Goal: Navigation & Orientation: Find specific page/section

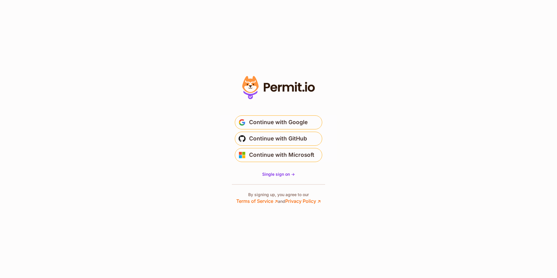
drag, startPoint x: 270, startPoint y: 122, endPoint x: 56, endPoint y: 212, distance: 231.9
click at [269, 122] on span "Continue with Google" at bounding box center [278, 122] width 59 height 9
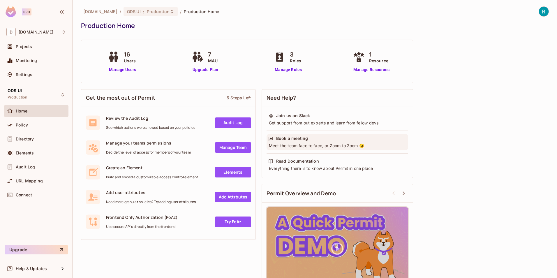
click at [290, 144] on div "Meet the team face to face, or Zoom to Zoom 😉" at bounding box center [337, 146] width 138 height 6
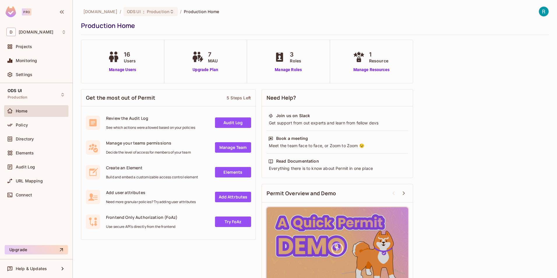
scroll to position [22, 0]
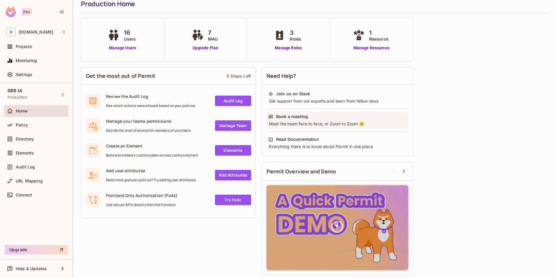
click at [300, 125] on div "Meet the team face to face, or Zoom to Zoom 😉" at bounding box center [337, 124] width 138 height 6
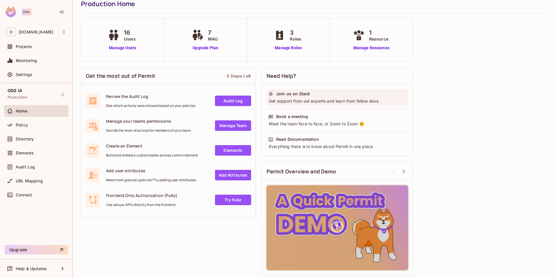
click at [297, 99] on div "Get support from out experts and learn from fellow devs" at bounding box center [337, 101] width 138 height 6
